Goal: Task Accomplishment & Management: Manage account settings

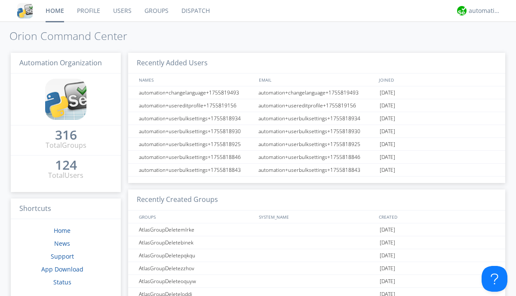
click at [122, 11] on link "Users" at bounding box center [122, 11] width 31 height 22
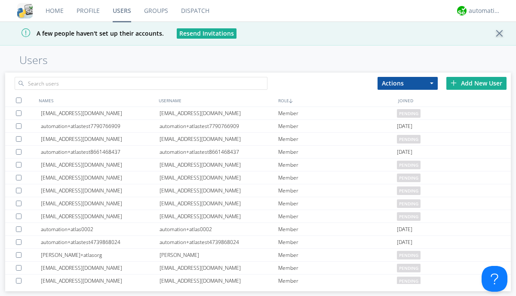
click at [477, 83] on div "Add New User" at bounding box center [477, 83] width 60 height 13
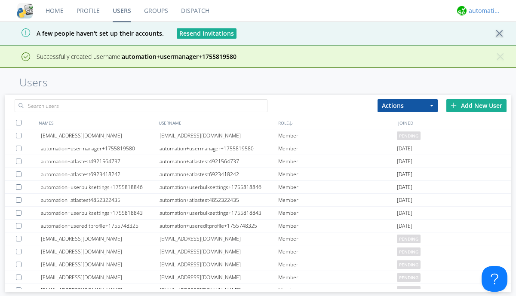
click at [483, 11] on div "automation+atlas" at bounding box center [485, 10] width 32 height 9
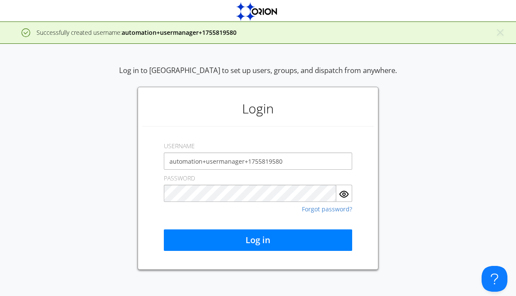
type input "automation+usermanager+1755819580"
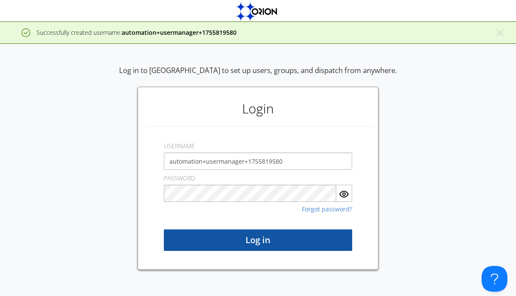
click at [258, 241] on button "Log in" at bounding box center [258, 241] width 188 height 22
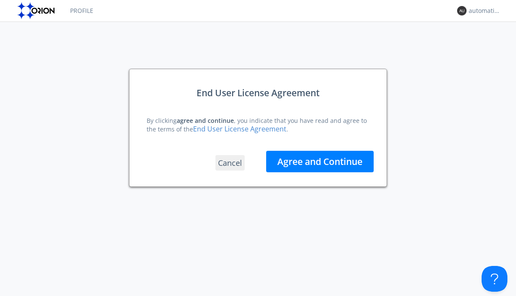
click at [320, 161] on button "Agree and Continue" at bounding box center [320, 162] width 108 height 22
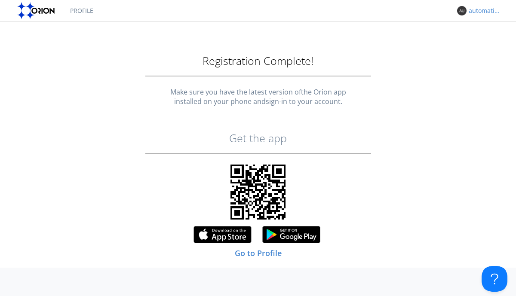
click at [483, 11] on div "automation+usermanager+1755819580" at bounding box center [485, 10] width 32 height 9
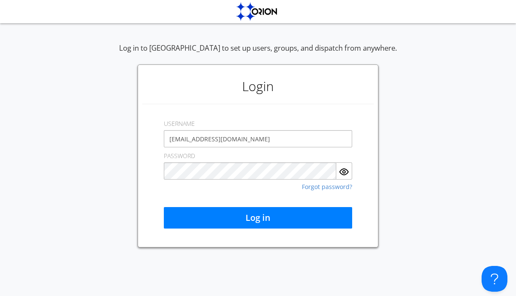
type input "[EMAIL_ADDRESS][DOMAIN_NAME]"
click at [258, 218] on button "Log in" at bounding box center [258, 218] width 188 height 22
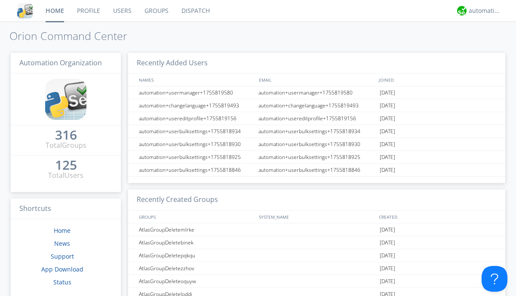
click at [122, 11] on link "Users" at bounding box center [122, 11] width 31 height 22
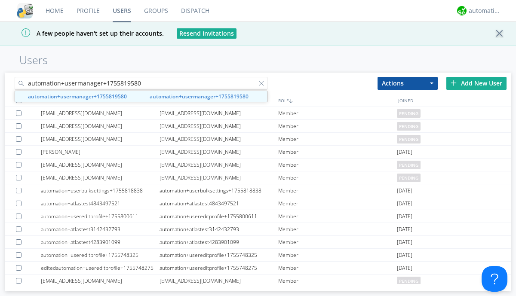
type input "automation+usermanager+1755819580"
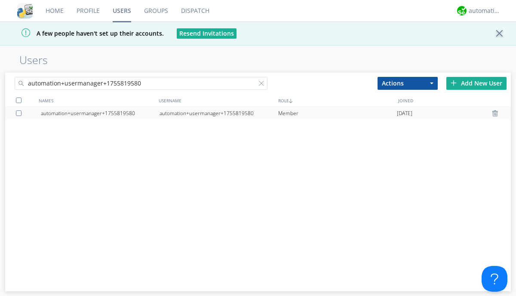
click at [219, 113] on div "automation+usermanager+1755819580" at bounding box center [219, 113] width 119 height 13
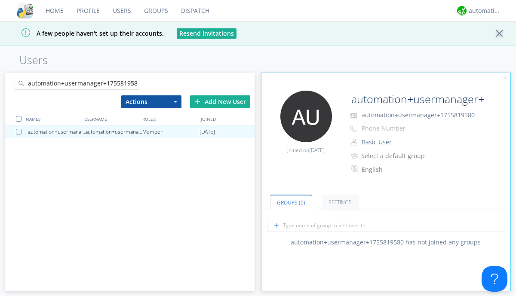
click at [401, 142] on button "Basic User" at bounding box center [402, 142] width 86 height 12
click at [0, 0] on link "Manager" at bounding box center [0, 0] width 0 height 0
click at [483, 11] on div "automation+atlas" at bounding box center [485, 10] width 32 height 9
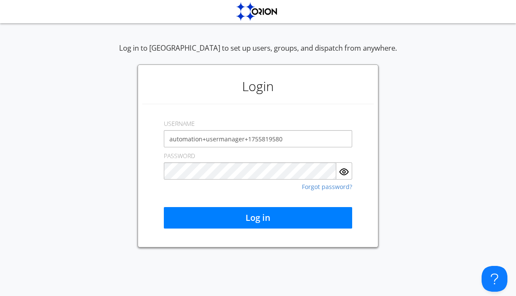
type input "automation+usermanager+1755819580"
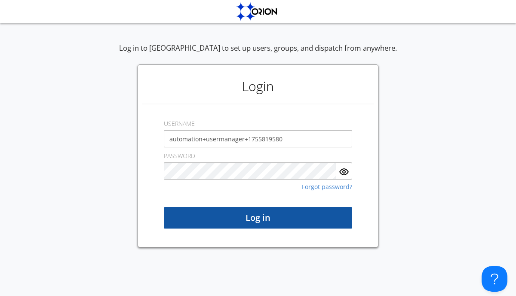
click at [258, 218] on button "Log in" at bounding box center [258, 218] width 188 height 22
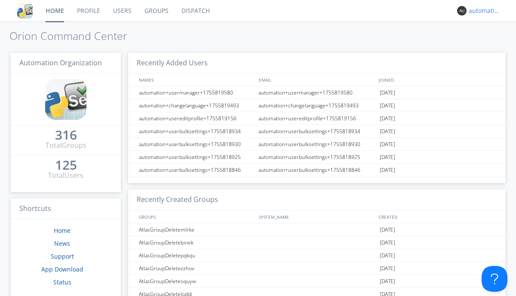
click at [483, 11] on div "automation+usermanager+1755819580" at bounding box center [485, 10] width 32 height 9
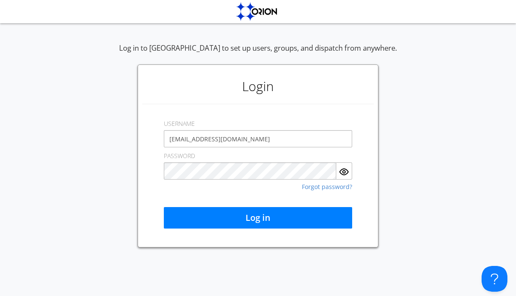
type input "[EMAIL_ADDRESS][DOMAIN_NAME]"
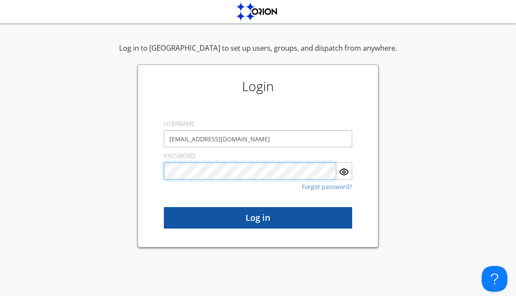
click at [258, 218] on button "Log in" at bounding box center [258, 218] width 188 height 22
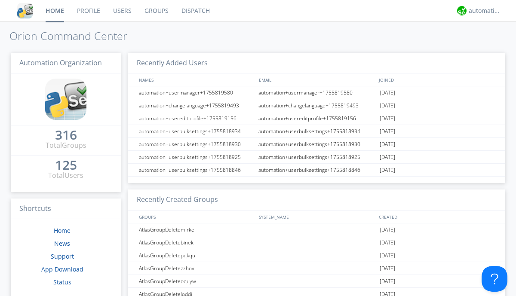
click at [122, 11] on link "Users" at bounding box center [122, 11] width 31 height 22
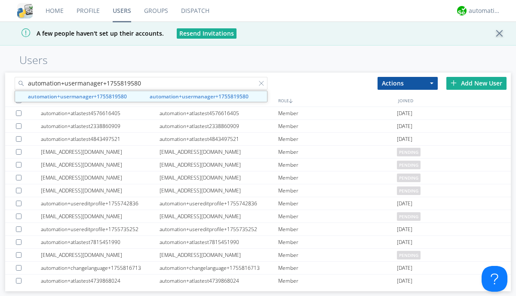
type input "automation+usermanager+1755819580"
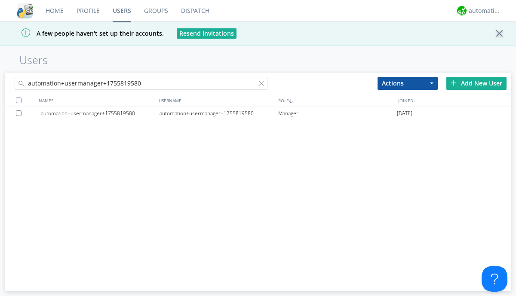
click at [20, 113] on div at bounding box center [20, 114] width 9 height 6
click at [408, 83] on button "Actions" at bounding box center [408, 83] width 60 height 13
click at [0, 0] on link "Delete User" at bounding box center [0, 0] width 0 height 0
